Goal: Task Accomplishment & Management: Complete application form

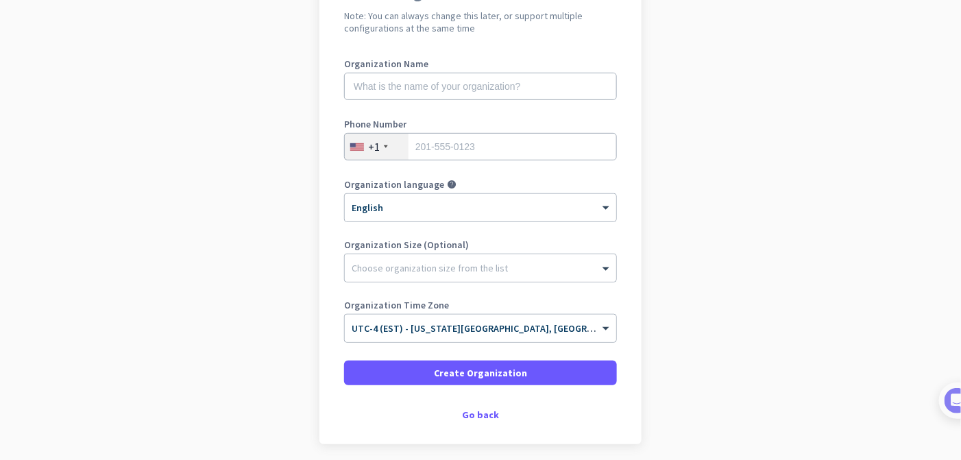
scroll to position [203, 0]
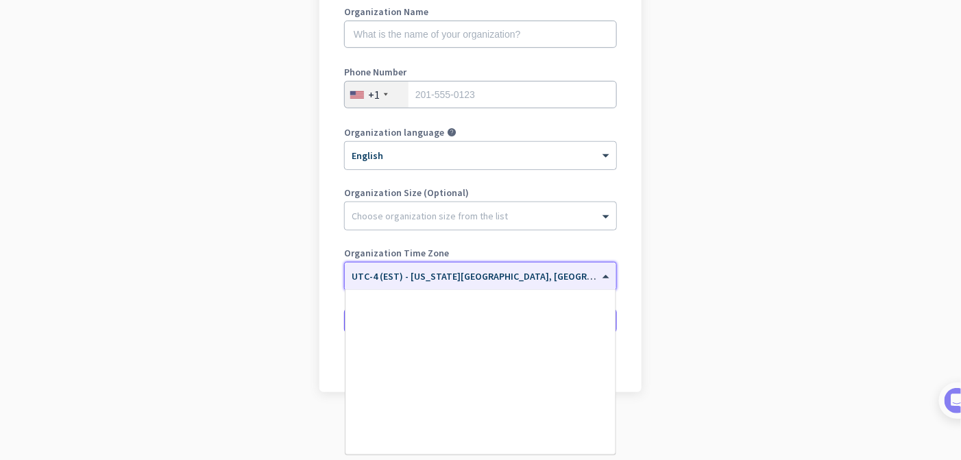
click at [599, 275] on span at bounding box center [607, 277] width 17 height 12
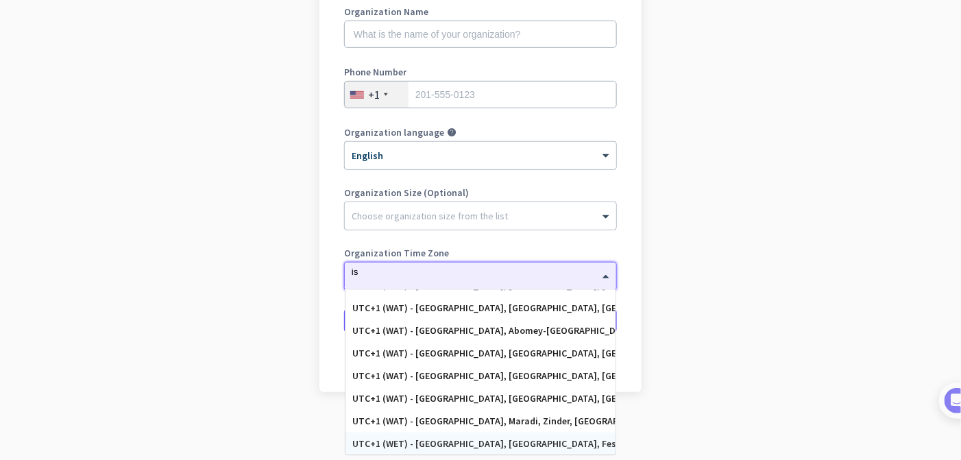
scroll to position [808, 0]
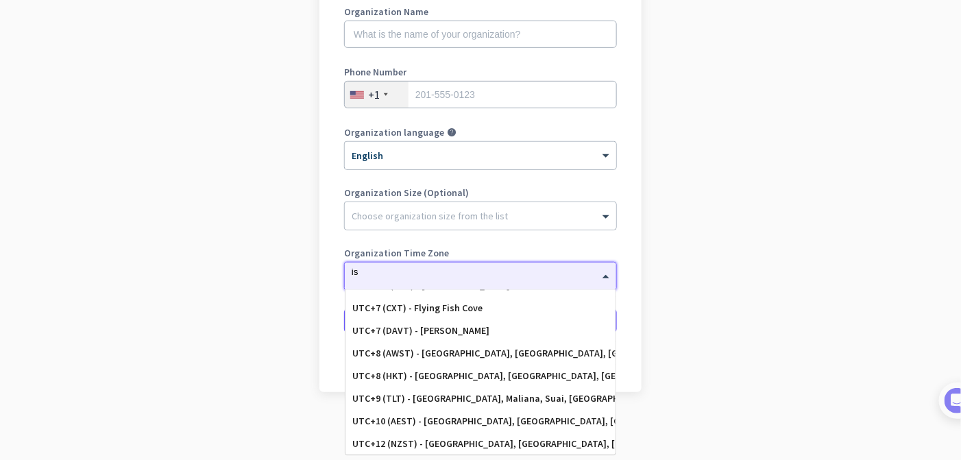
type input "ist"
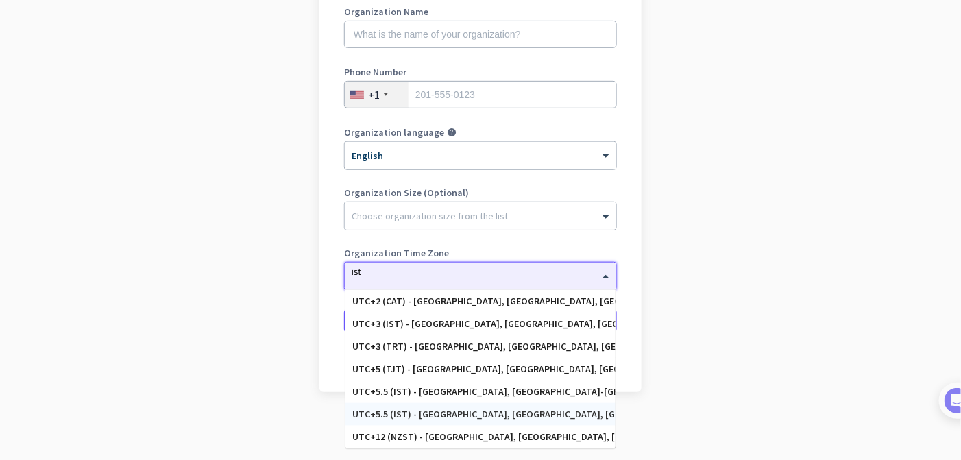
click at [516, 413] on div "UTC+5.5 (IST) - [GEOGRAPHIC_DATA], [GEOGRAPHIC_DATA], [GEOGRAPHIC_DATA], [GEOGR…" at bounding box center [480, 415] width 256 height 12
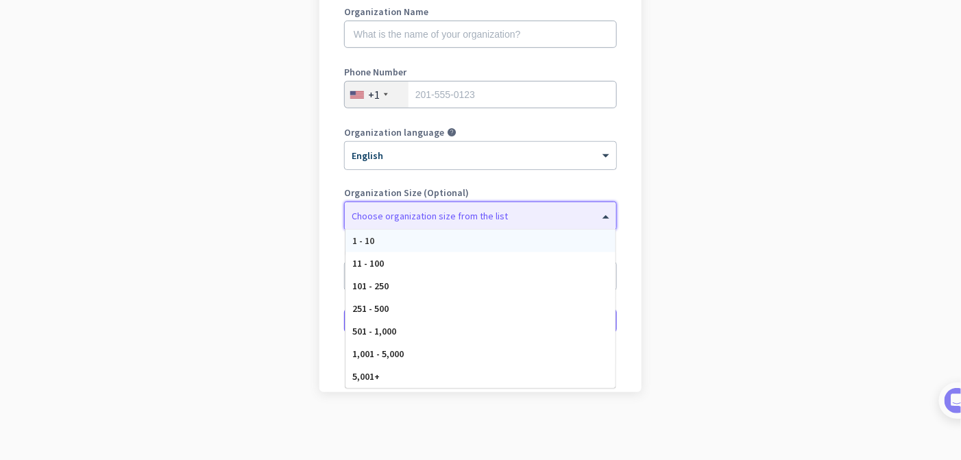
click at [477, 214] on div at bounding box center [480, 213] width 271 height 14
click at [436, 239] on div "1 - 10" at bounding box center [480, 241] width 270 height 23
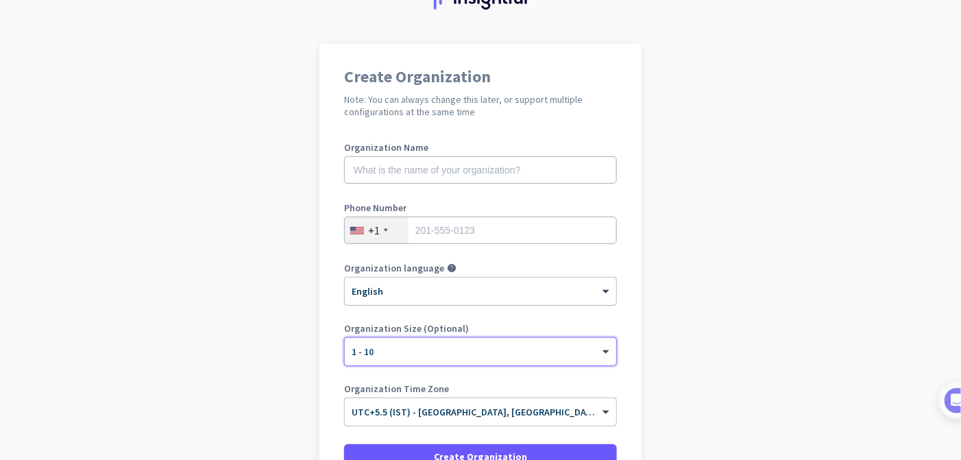
scroll to position [64, 0]
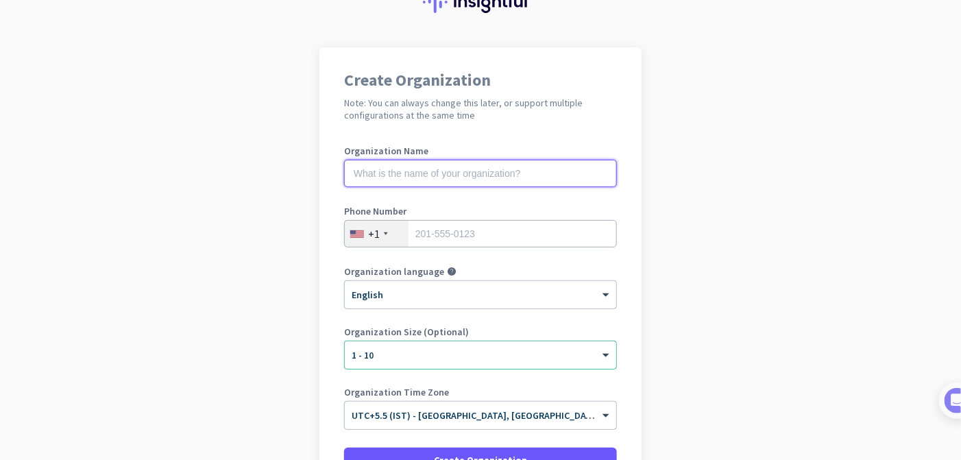
click at [388, 167] on input "text" at bounding box center [480, 173] width 273 height 27
type input "c"
type input "Samltdd ltd"
click at [384, 234] on div at bounding box center [386, 233] width 4 height 3
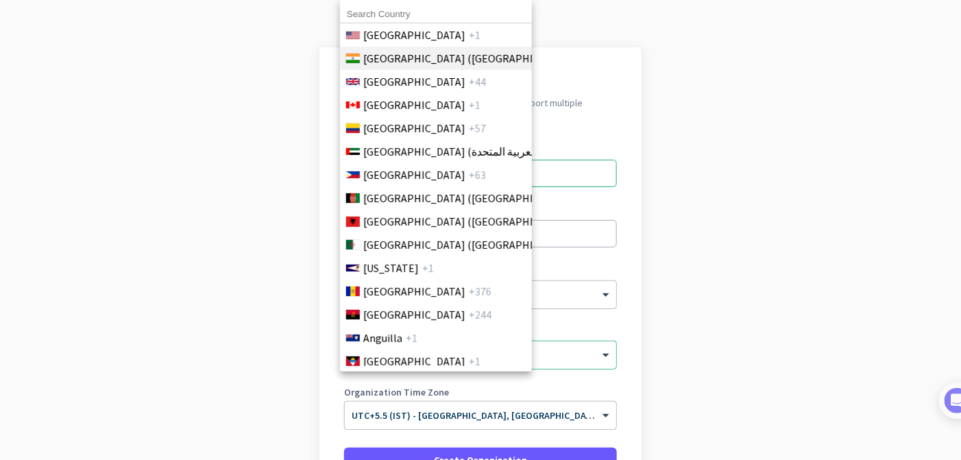
click at [375, 60] on span "[GEOGRAPHIC_DATA] ([GEOGRAPHIC_DATA])" at bounding box center [470, 58] width 214 height 16
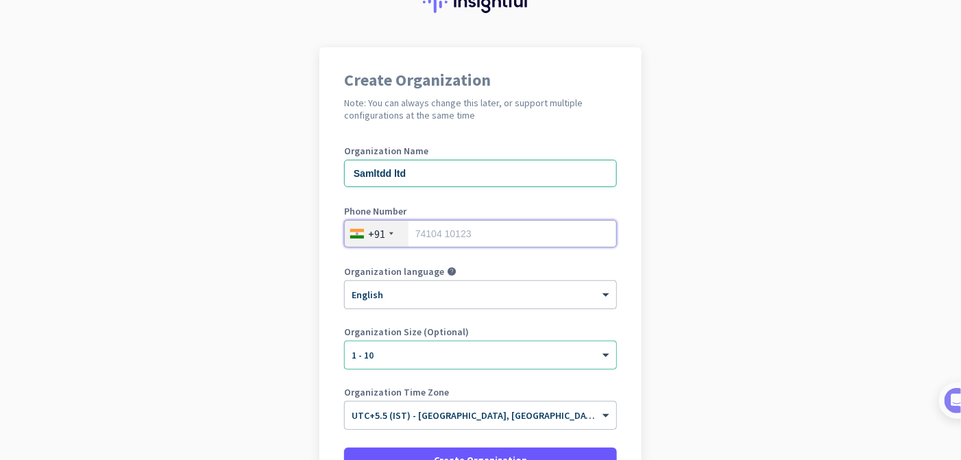
click at [468, 238] on input "tel" at bounding box center [480, 233] width 273 height 27
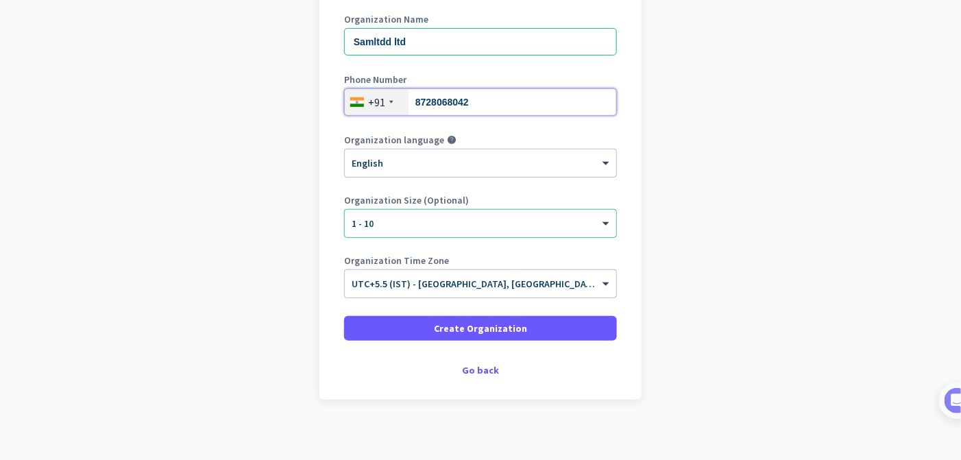
scroll to position [203, 0]
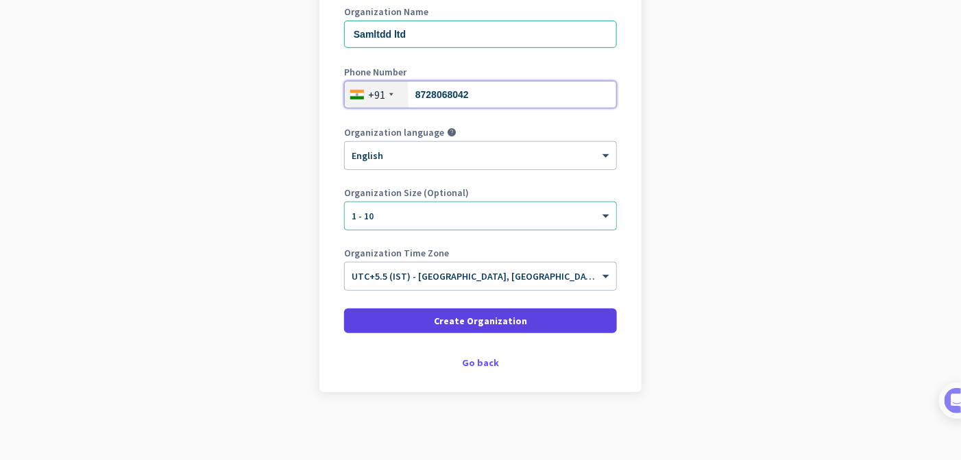
type input "8728068042"
click at [457, 319] on span "Create Organization" at bounding box center [480, 321] width 93 height 14
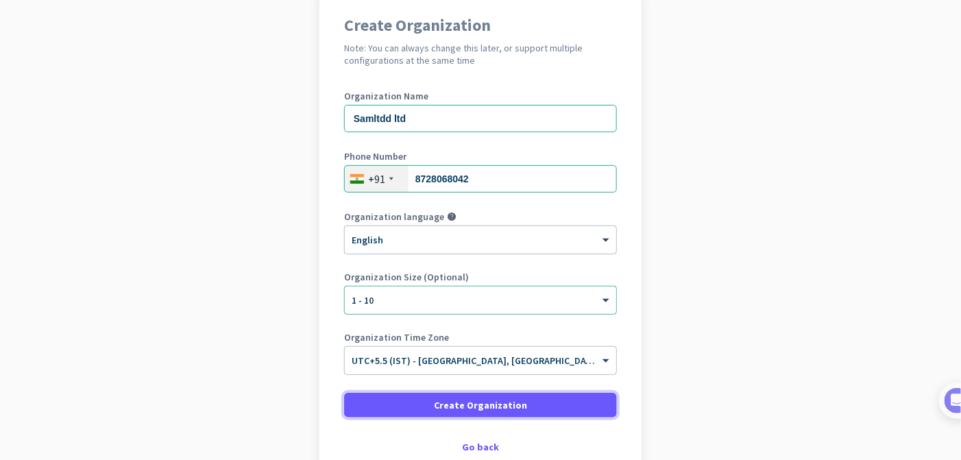
scroll to position [104, 0]
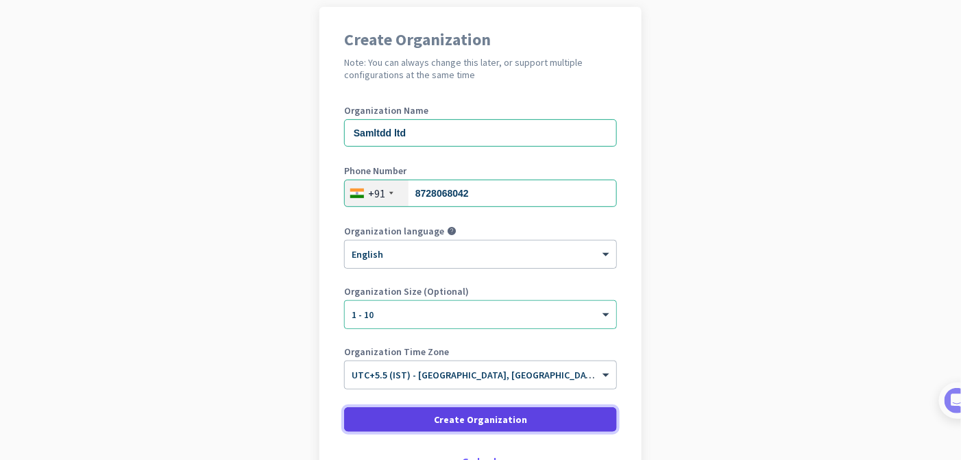
click at [500, 424] on span "Create Organization" at bounding box center [480, 420] width 93 height 14
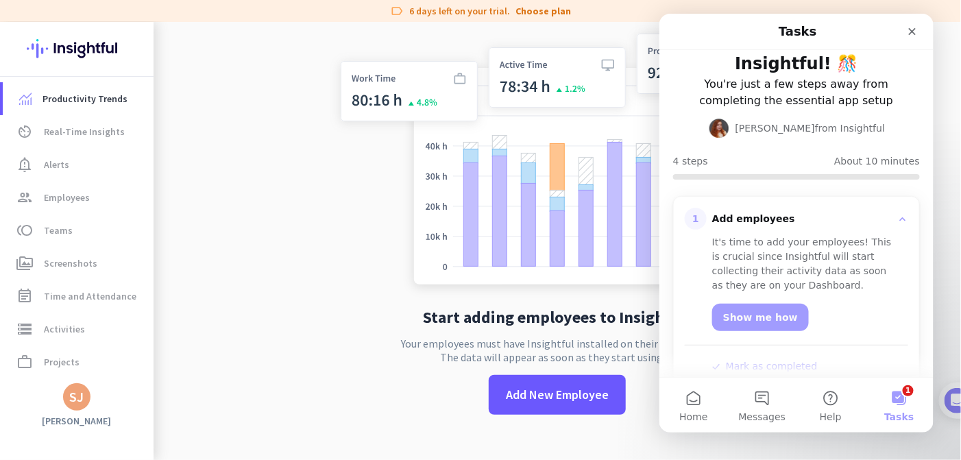
scroll to position [40, 0]
click at [241, 354] on app-no-employees "Start adding employees to Insightful Your employees must have Insightful instal…" at bounding box center [558, 231] width 808 height 460
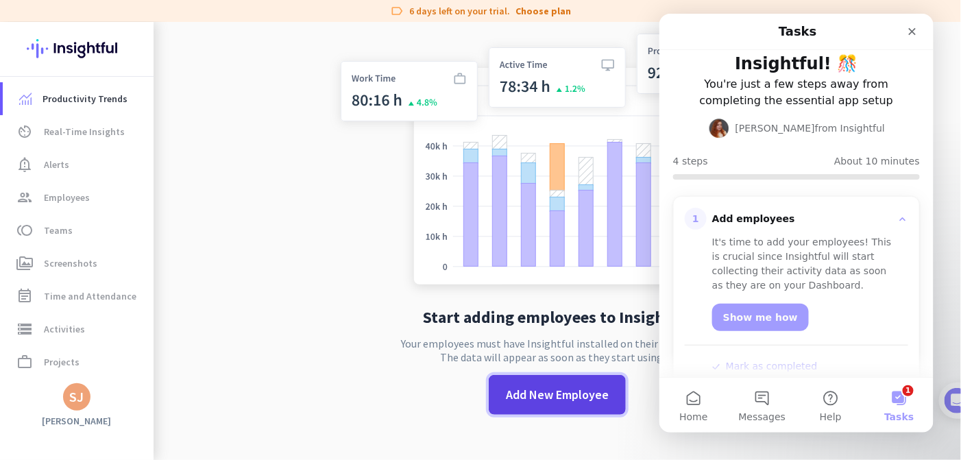
click at [513, 392] on span "Add New Employee" at bounding box center [557, 395] width 103 height 18
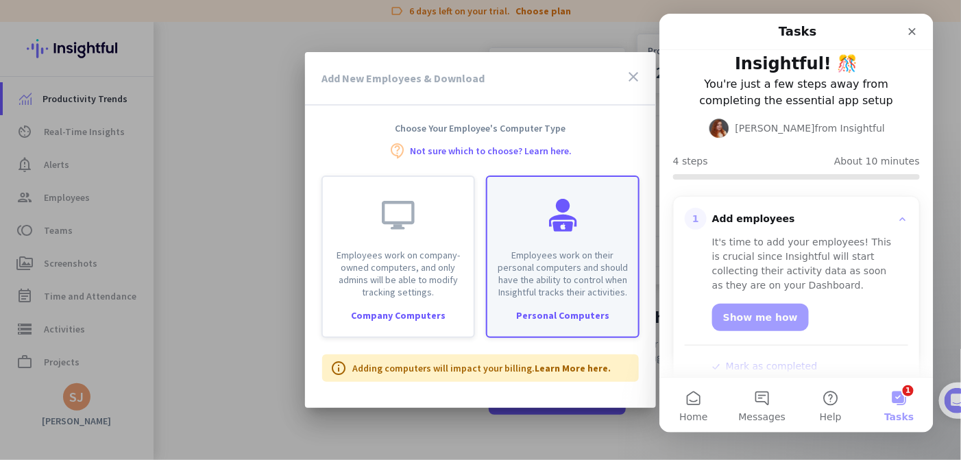
click at [561, 317] on div "Personal Computers" at bounding box center [562, 316] width 151 height 10
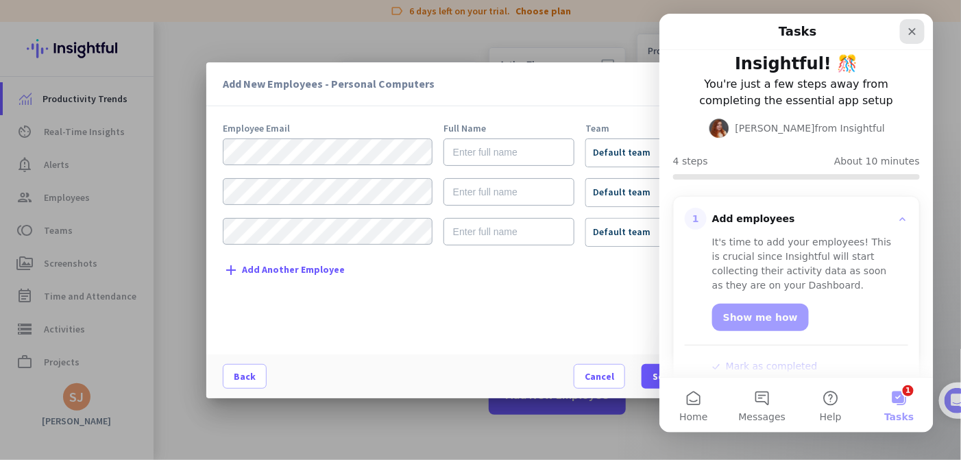
click at [912, 32] on icon "Close" at bounding box center [912, 31] width 8 height 8
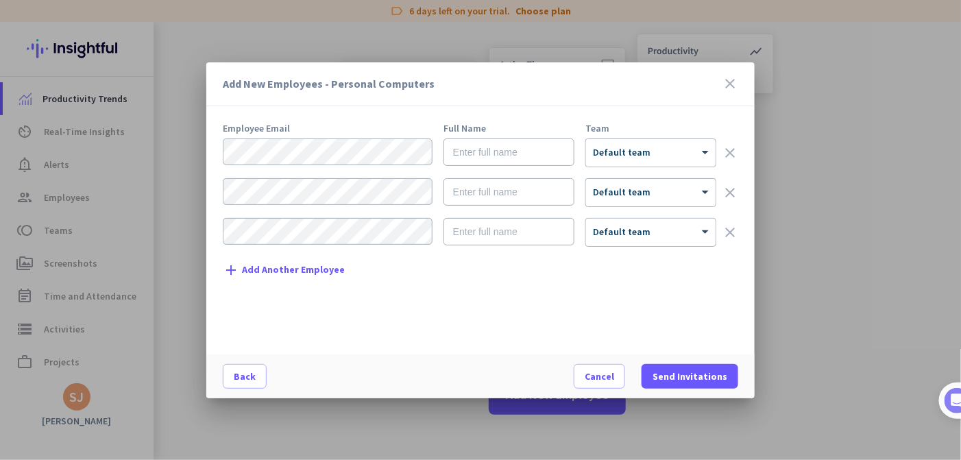
scroll to position [0, 0]
click at [505, 152] on input "text" at bounding box center [509, 151] width 131 height 27
type input "[PERSON_NAME]"
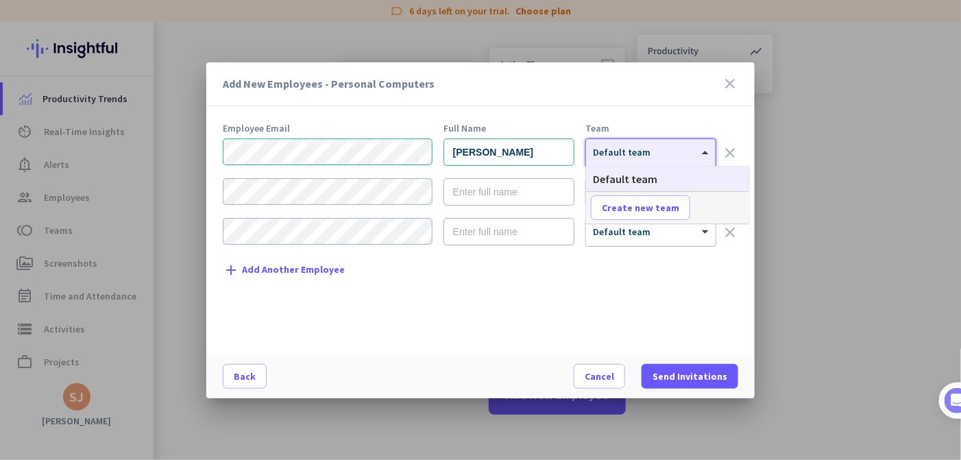
click at [609, 149] on div at bounding box center [651, 149] width 130 height 12
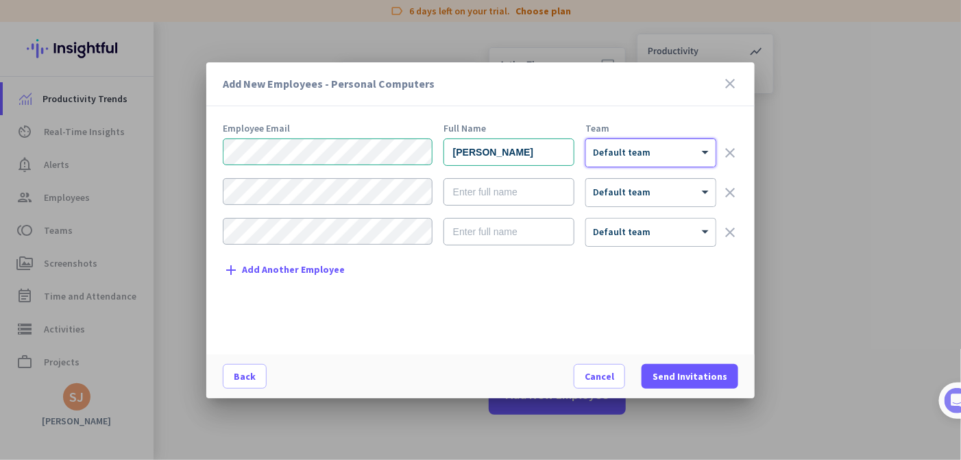
click at [609, 149] on div at bounding box center [651, 149] width 130 height 12
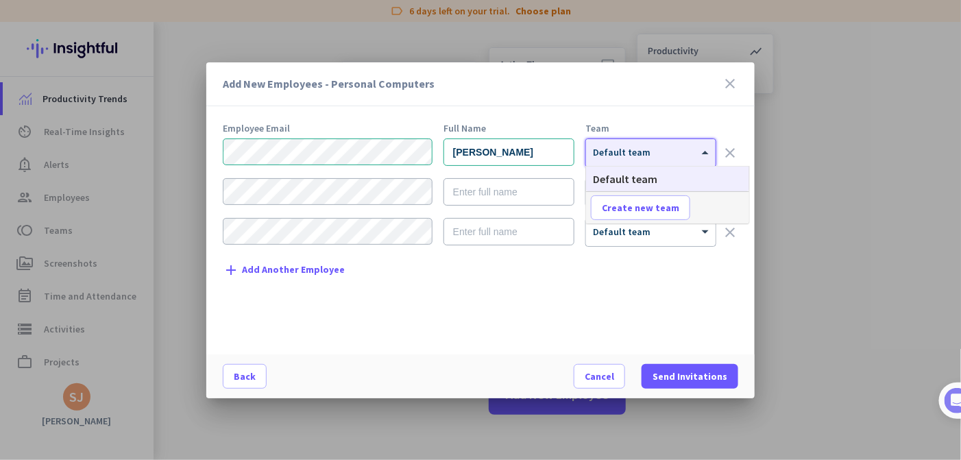
drag, startPoint x: 609, startPoint y: 149, endPoint x: 612, endPoint y: 213, distance: 63.8
click at [612, 213] on body "label 6 days left on your trial. Choose plan Productivity Trends av_timer Real-…" at bounding box center [480, 230] width 961 height 460
click at [627, 151] on div at bounding box center [651, 149] width 130 height 12
click at [629, 202] on span "Create new team" at bounding box center [640, 208] width 77 height 14
click at [629, 202] on input "text" at bounding box center [641, 207] width 101 height 25
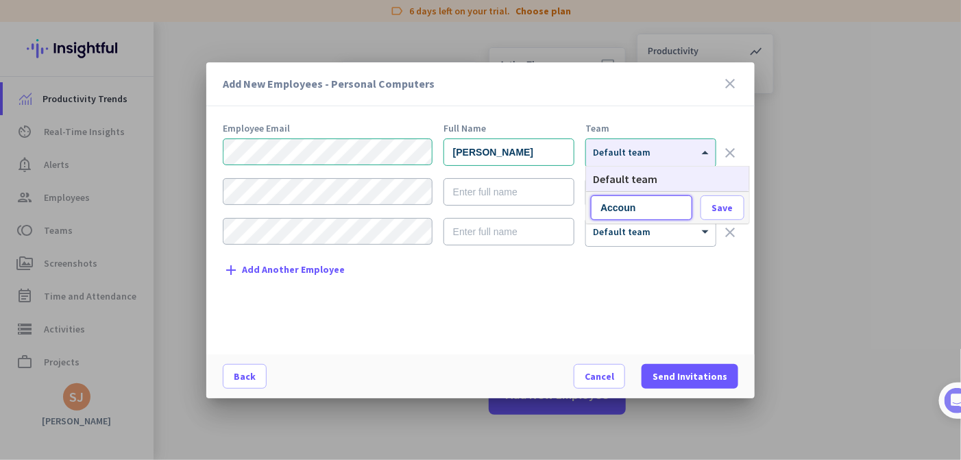
type input "Account"
click at [725, 203] on span "Save" at bounding box center [722, 208] width 21 height 12
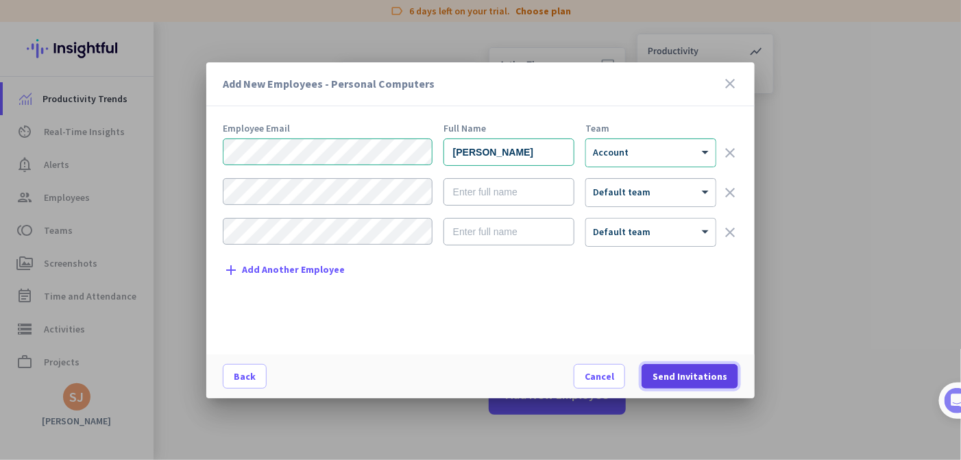
click at [672, 381] on span "Send Invitations" at bounding box center [690, 376] width 75 height 14
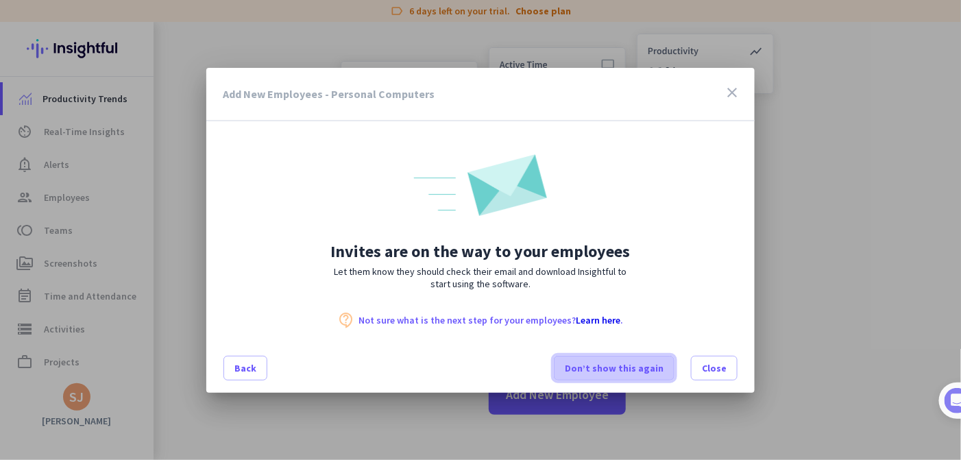
click at [642, 370] on span "Don’t show this again" at bounding box center [614, 368] width 99 height 14
